Goal: Task Accomplishment & Management: Manage account settings

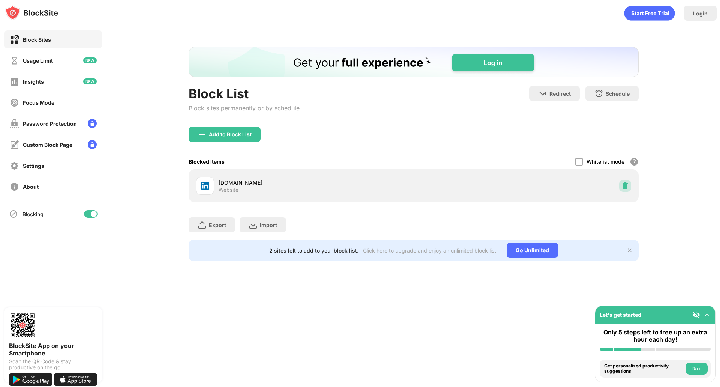
click at [630, 184] on div at bounding box center [625, 186] width 12 height 12
